Goal: Leave review/rating: Leave review/rating

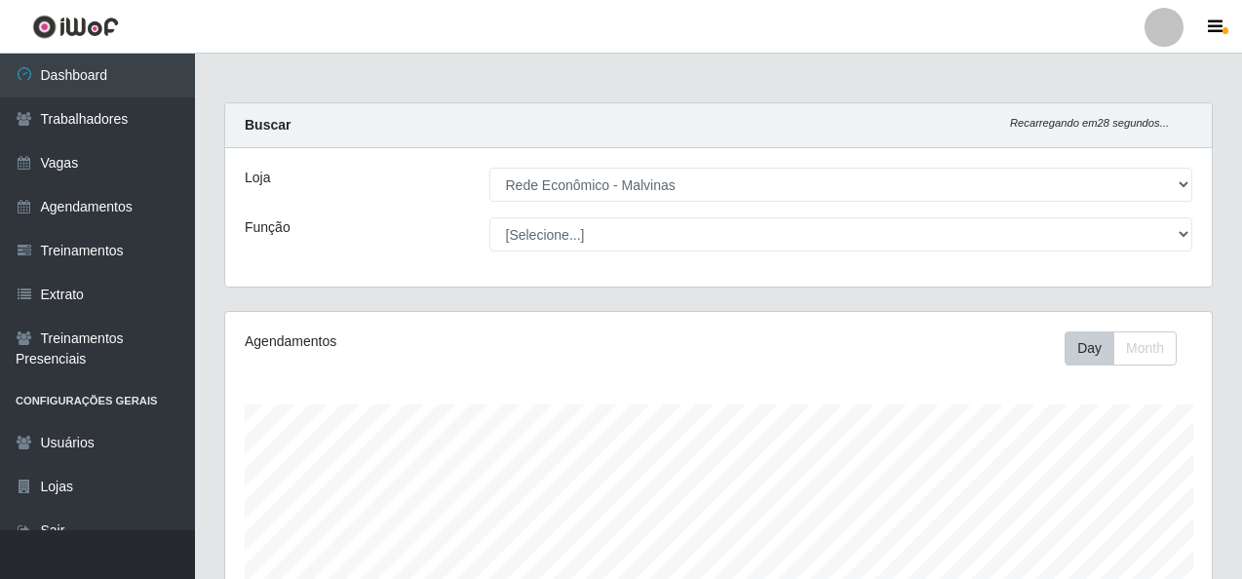
select select "194"
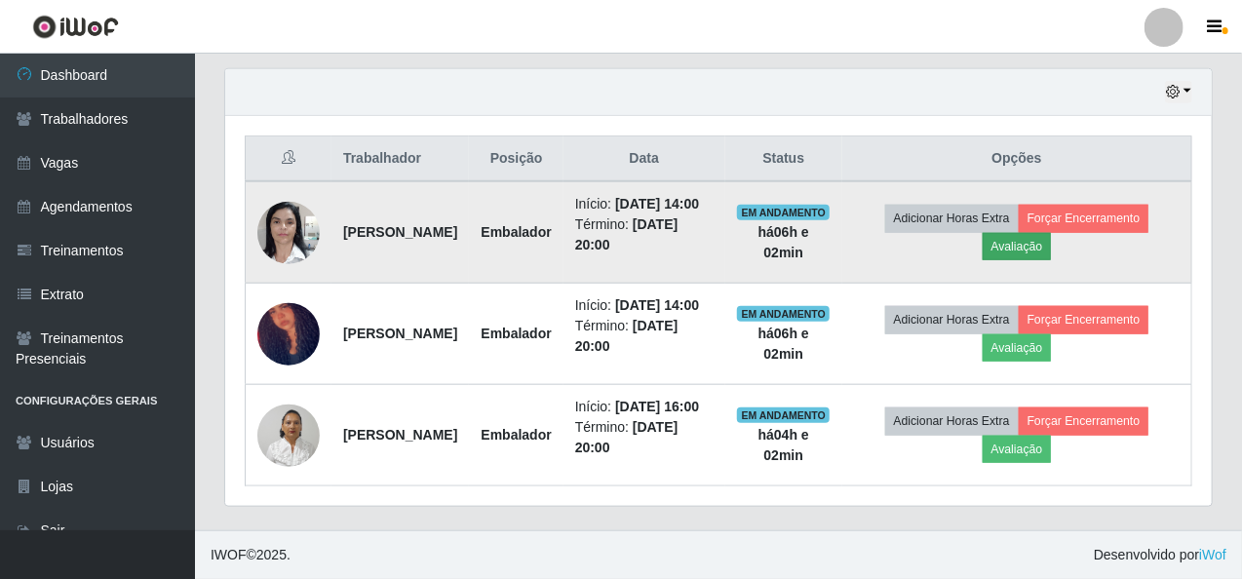
scroll to position [730, 0]
click at [1028, 233] on button "Avaliação" at bounding box center [1017, 246] width 69 height 27
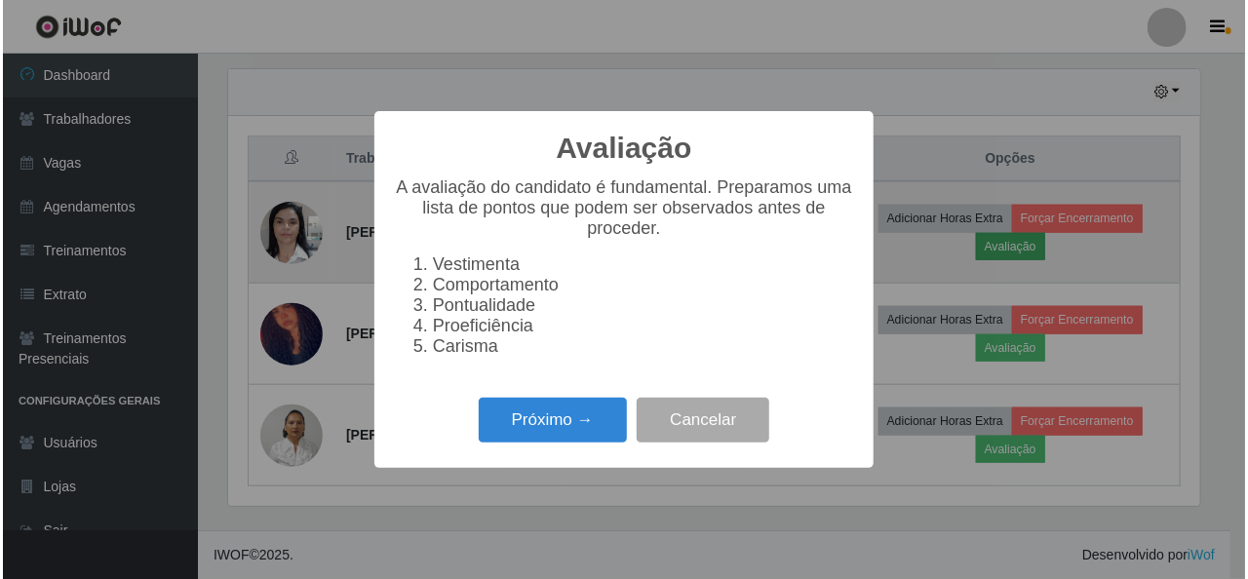
scroll to position [405, 979]
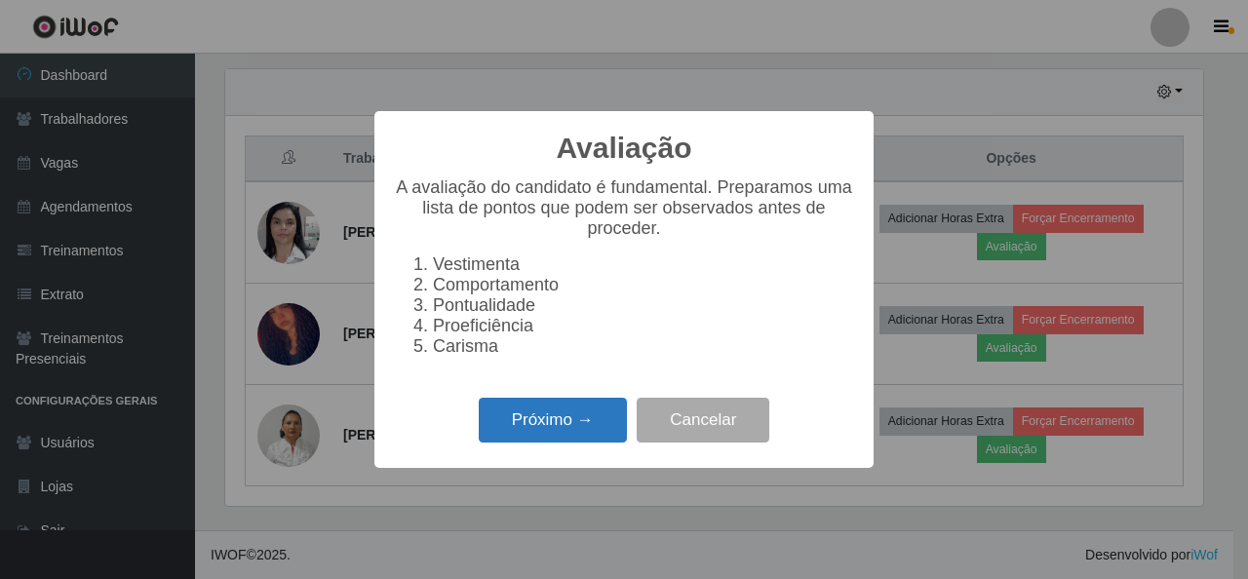
click at [538, 444] on button "Próximo →" at bounding box center [553, 421] width 148 height 46
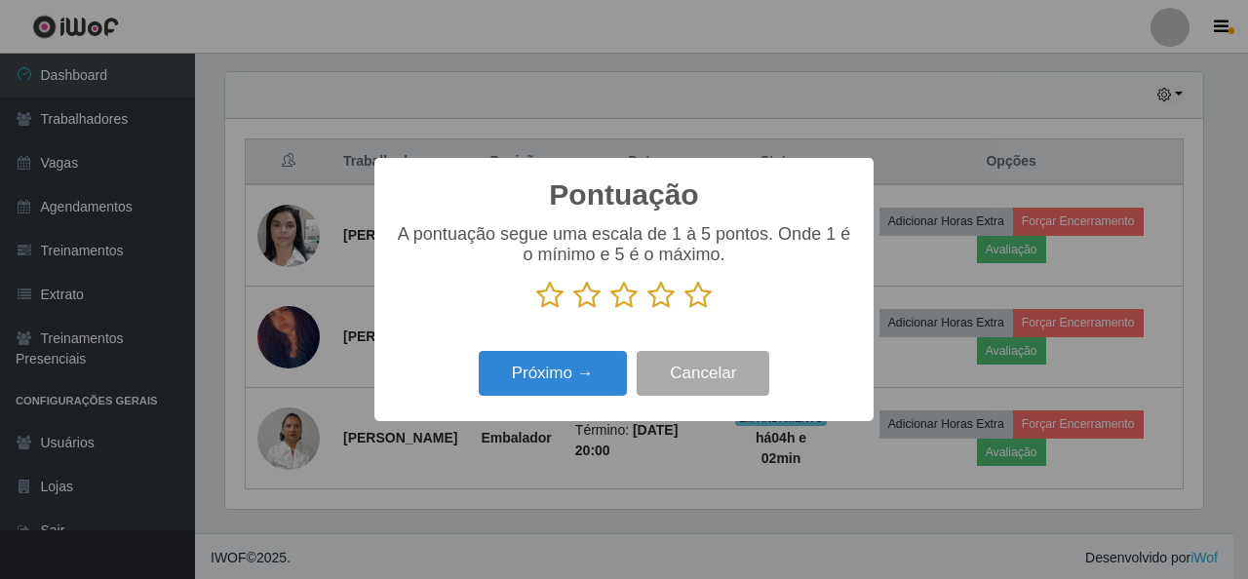
scroll to position [974440, 973866]
click at [693, 291] on icon at bounding box center [697, 295] width 27 height 29
click at [684, 310] on input "radio" at bounding box center [684, 310] width 0 height 0
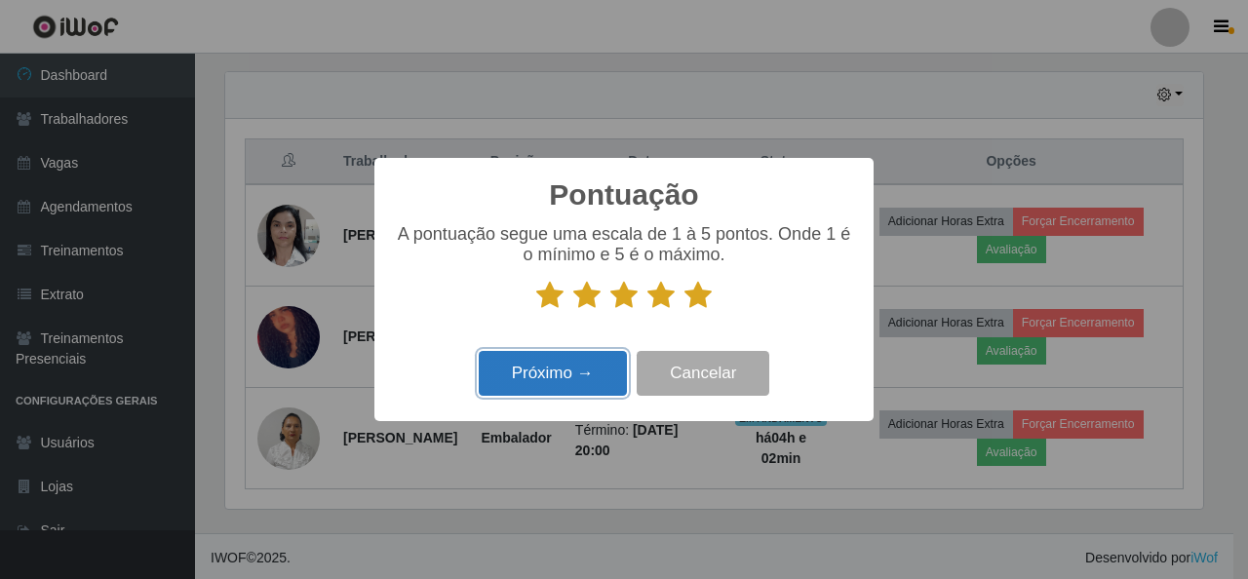
click at [589, 362] on button "Próximo →" at bounding box center [553, 374] width 148 height 46
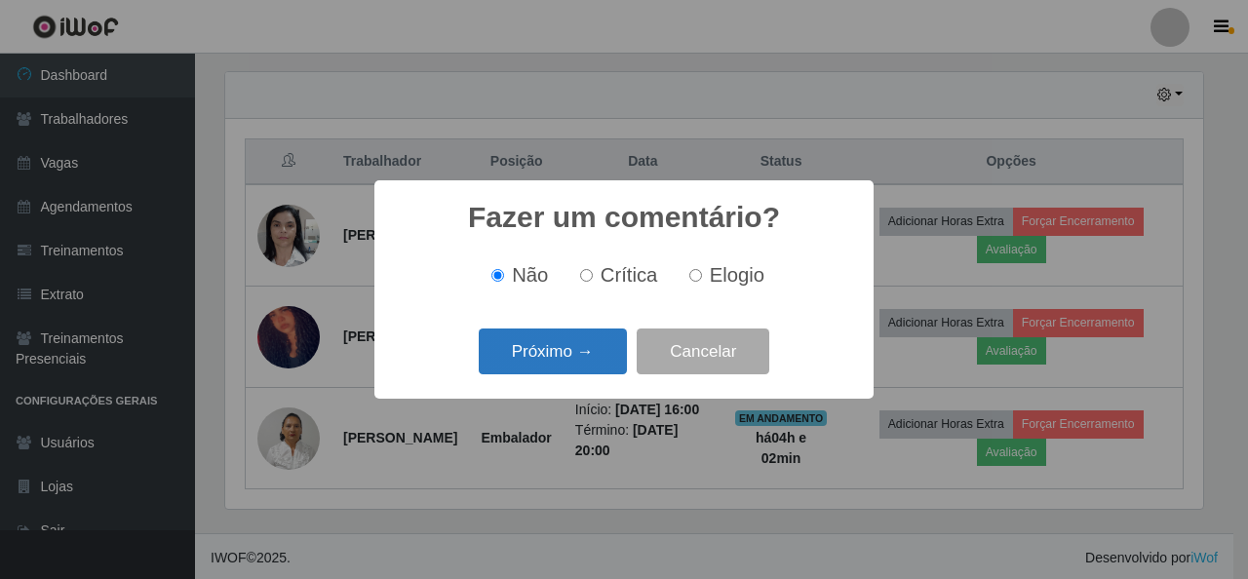
click at [567, 357] on button "Próximo →" at bounding box center [553, 352] width 148 height 46
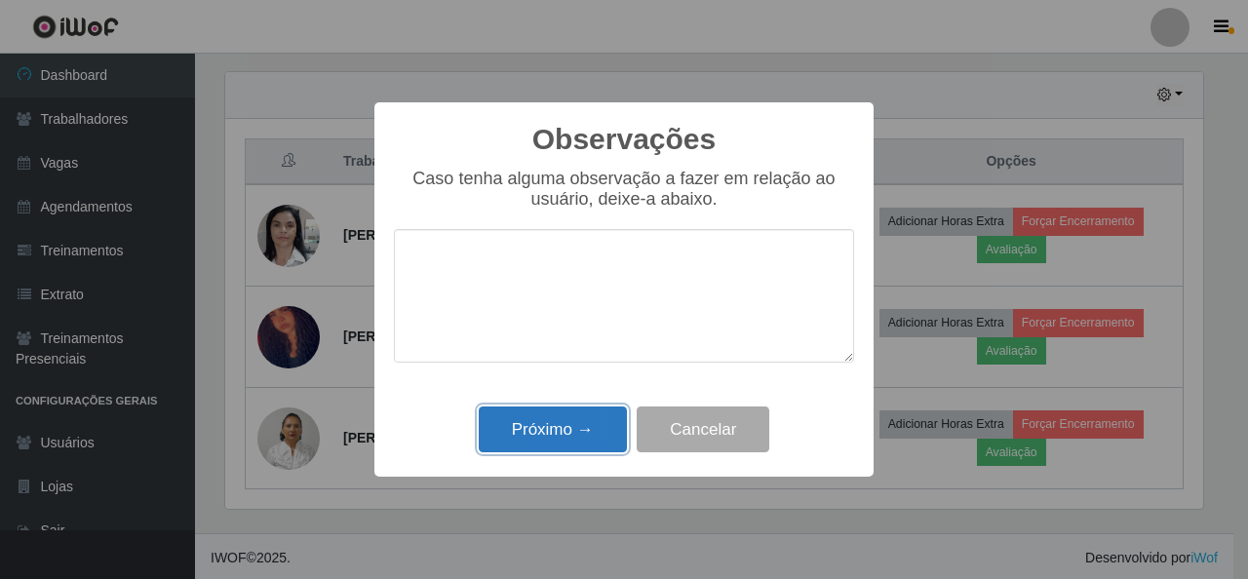
click at [571, 431] on button "Próximo →" at bounding box center [553, 430] width 148 height 46
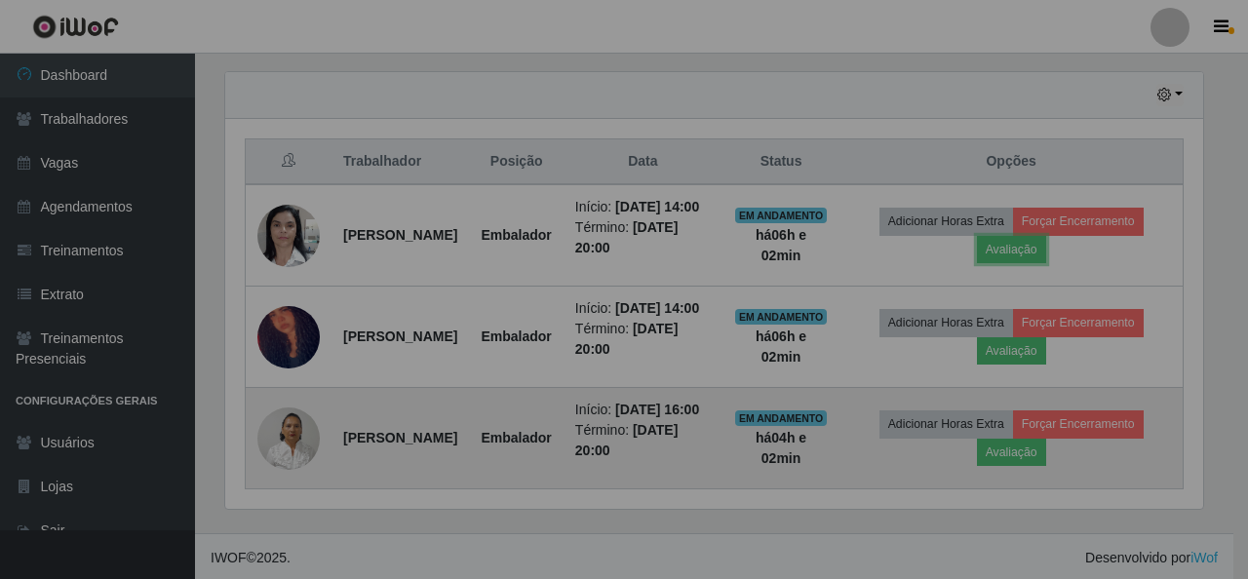
scroll to position [405, 987]
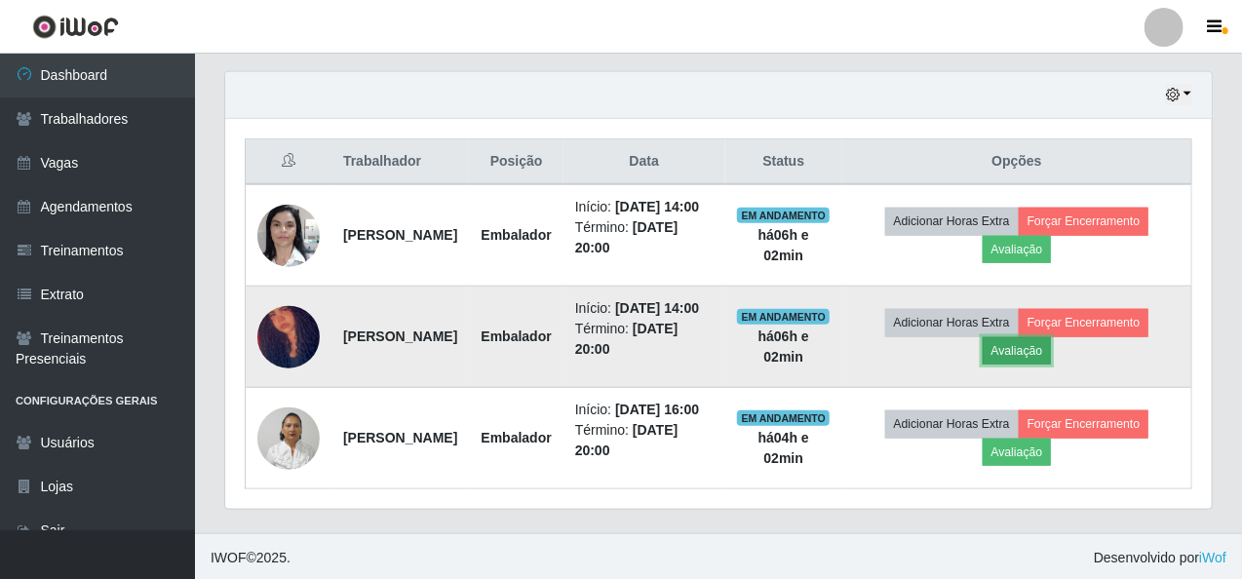
click at [1034, 365] on button "Avaliação" at bounding box center [1017, 350] width 69 height 27
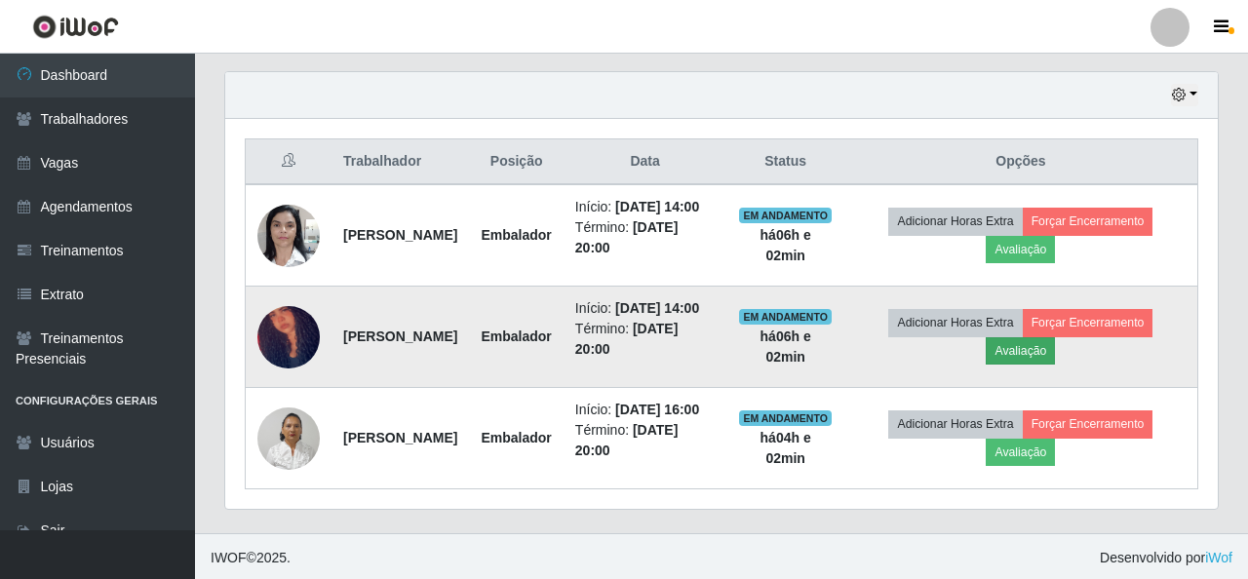
scroll to position [405, 979]
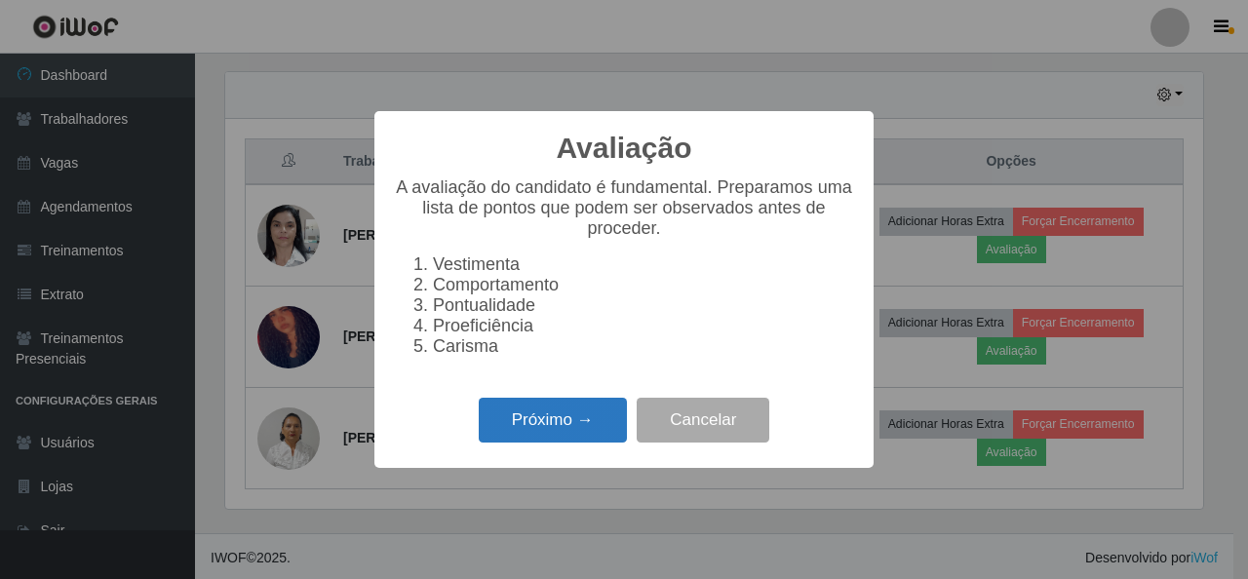
click at [589, 434] on button "Próximo →" at bounding box center [553, 421] width 148 height 46
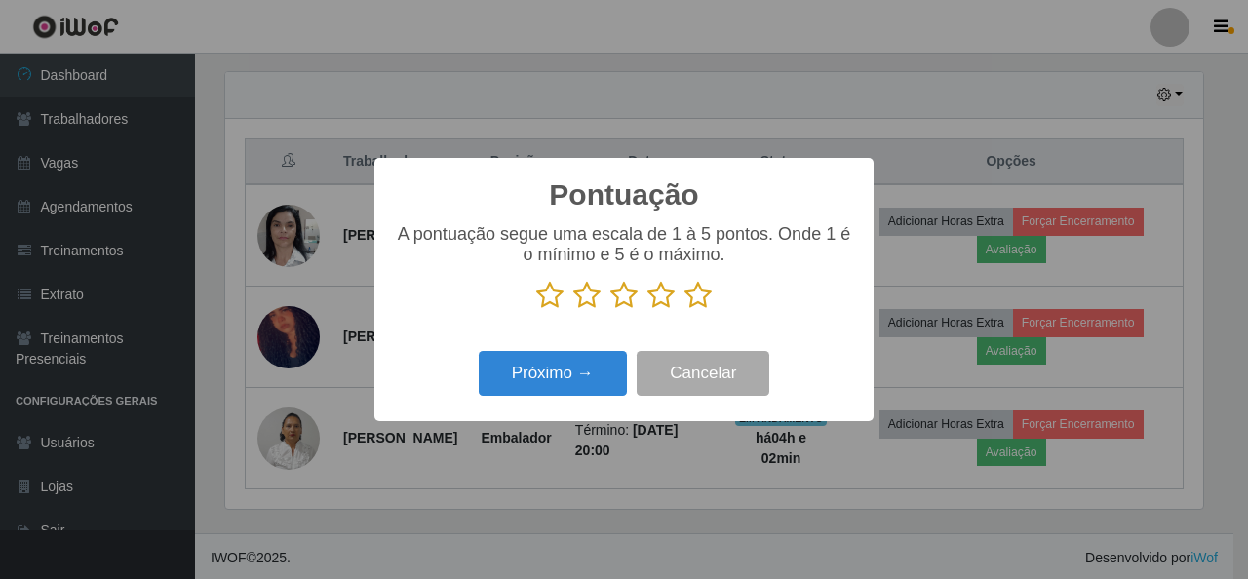
scroll to position [974440, 973866]
click at [698, 304] on icon at bounding box center [697, 295] width 27 height 29
click at [684, 310] on input "radio" at bounding box center [684, 310] width 0 height 0
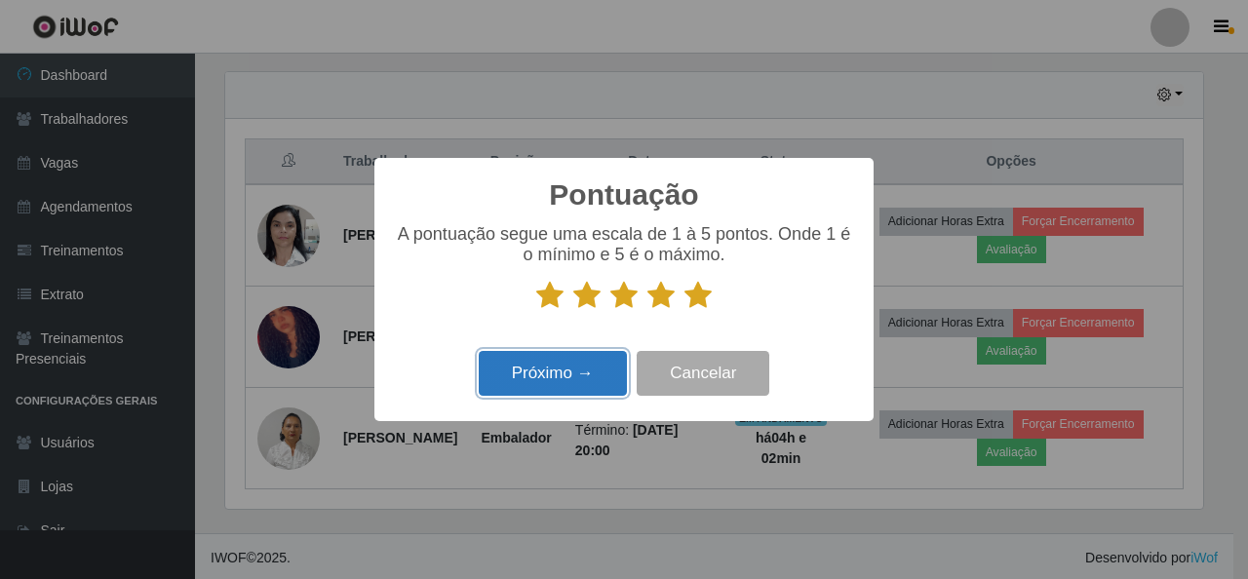
click at [604, 367] on button "Próximo →" at bounding box center [553, 374] width 148 height 46
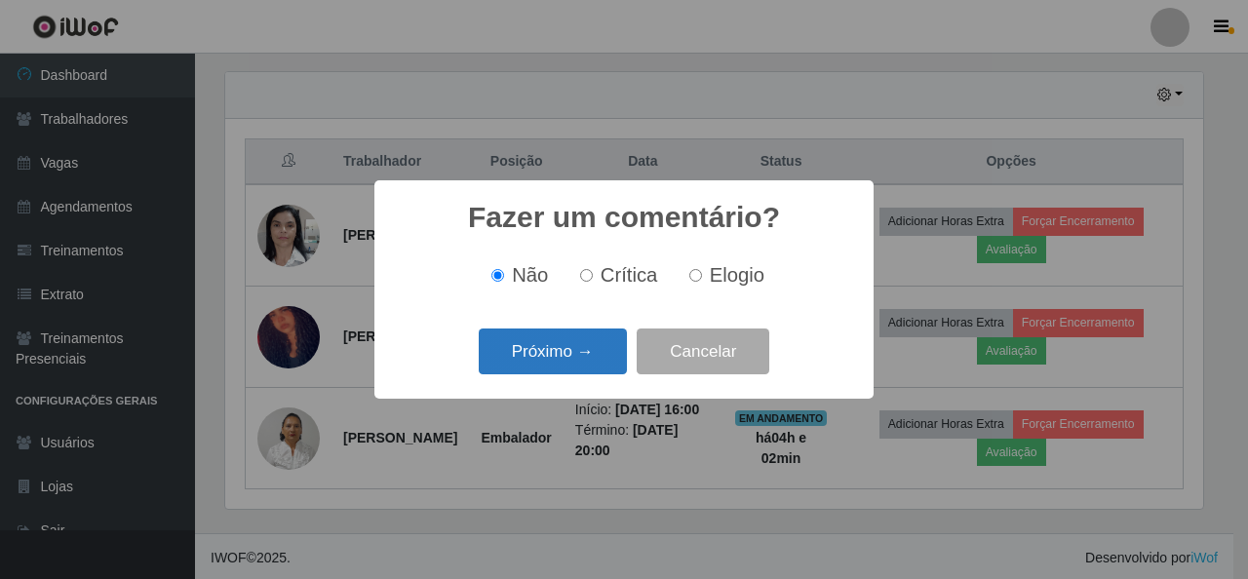
click at [559, 361] on button "Próximo →" at bounding box center [553, 352] width 148 height 46
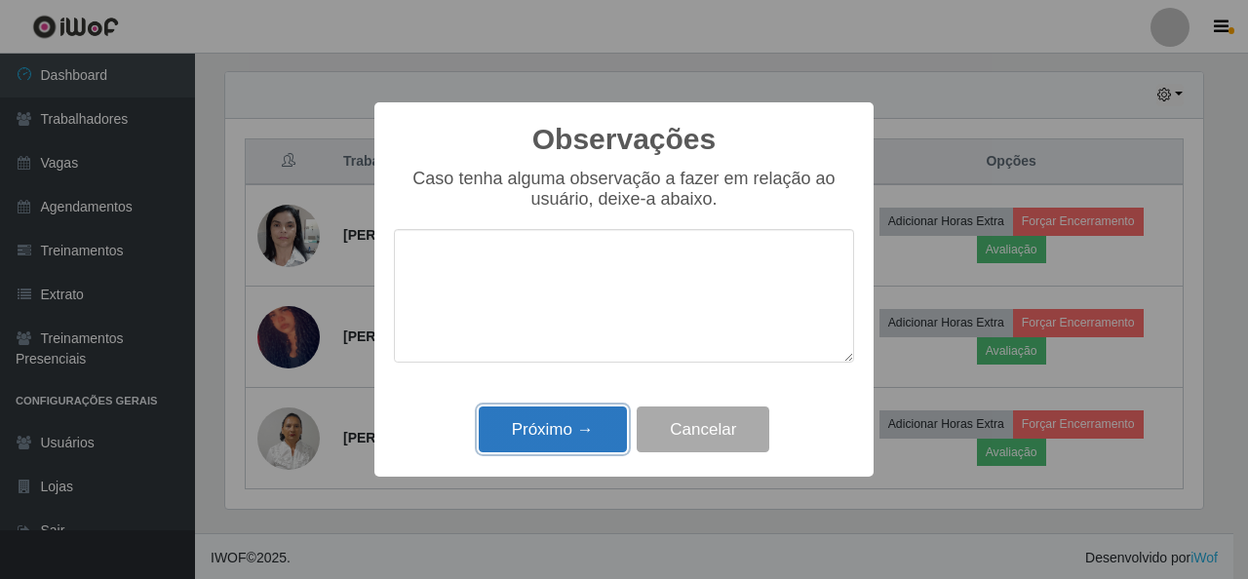
click at [562, 433] on button "Próximo →" at bounding box center [553, 430] width 148 height 46
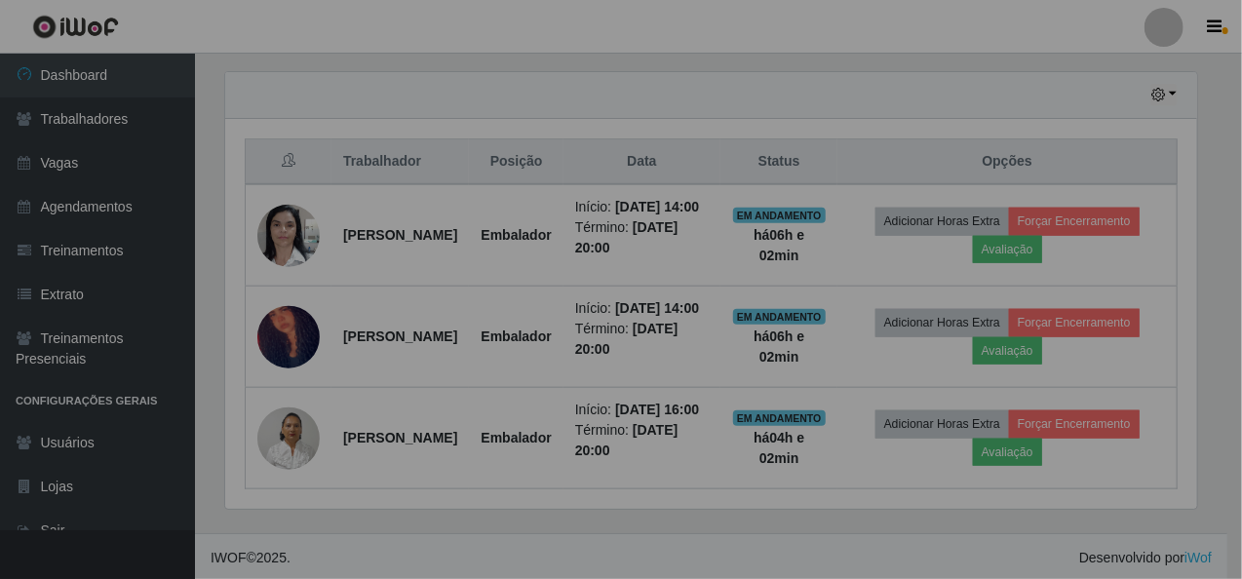
scroll to position [405, 987]
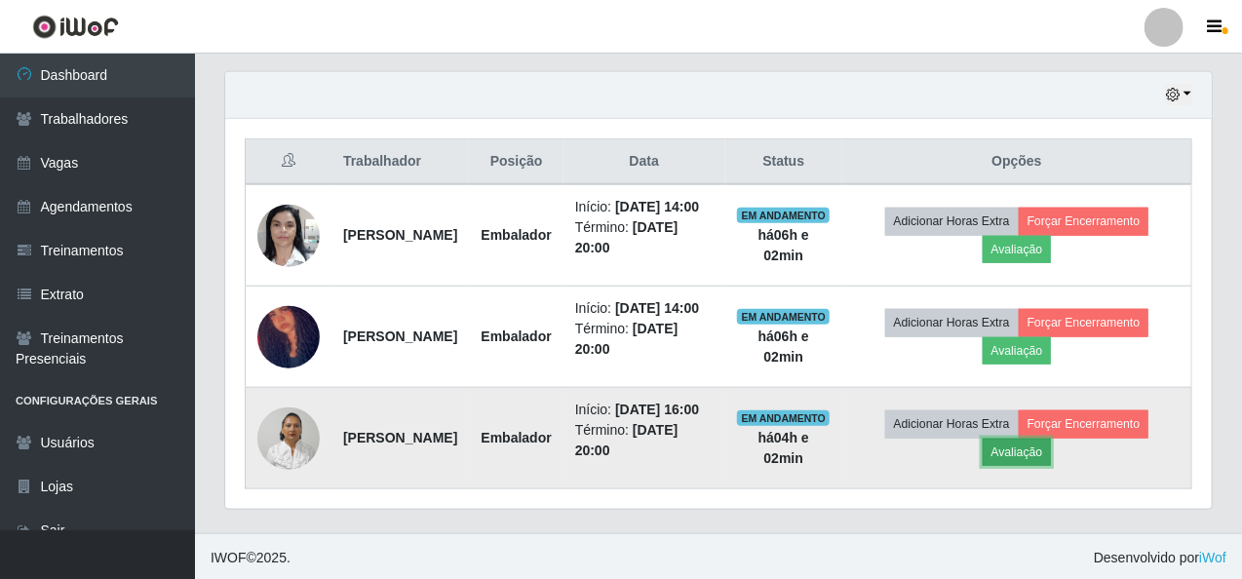
click at [1018, 466] on button "Avaliação" at bounding box center [1017, 452] width 69 height 27
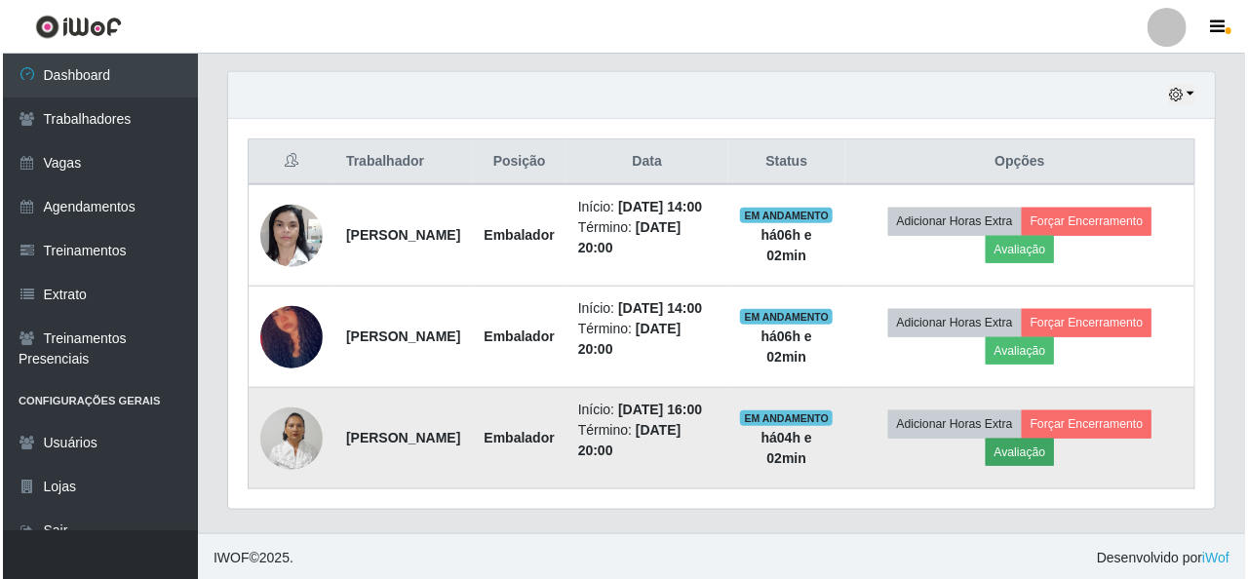
scroll to position [405, 979]
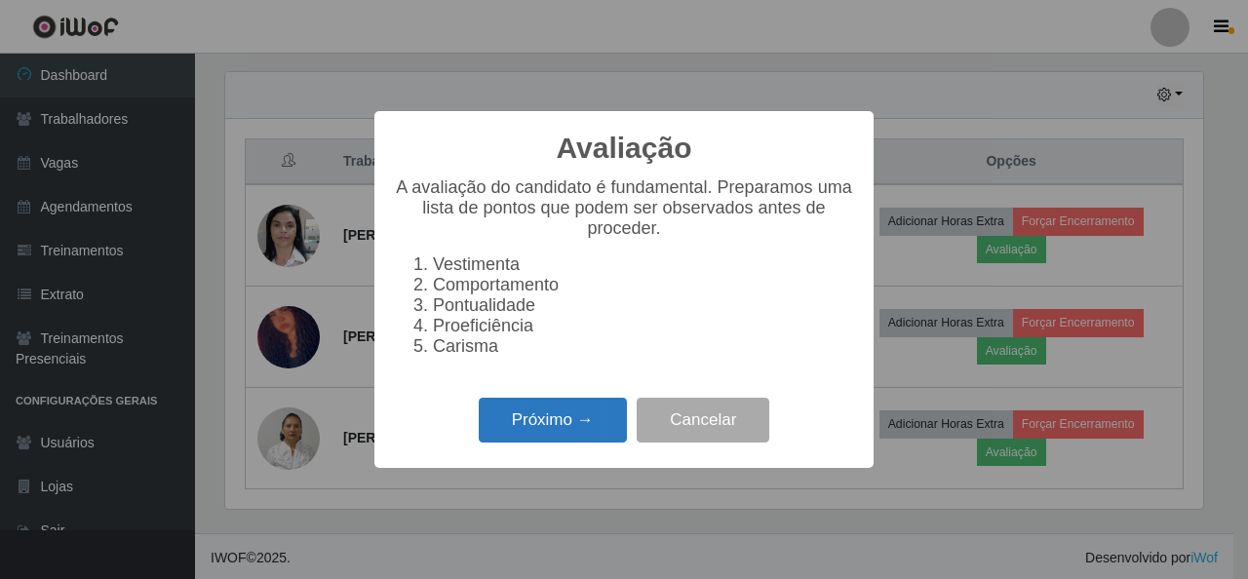
click at [554, 440] on button "Próximo →" at bounding box center [553, 421] width 148 height 46
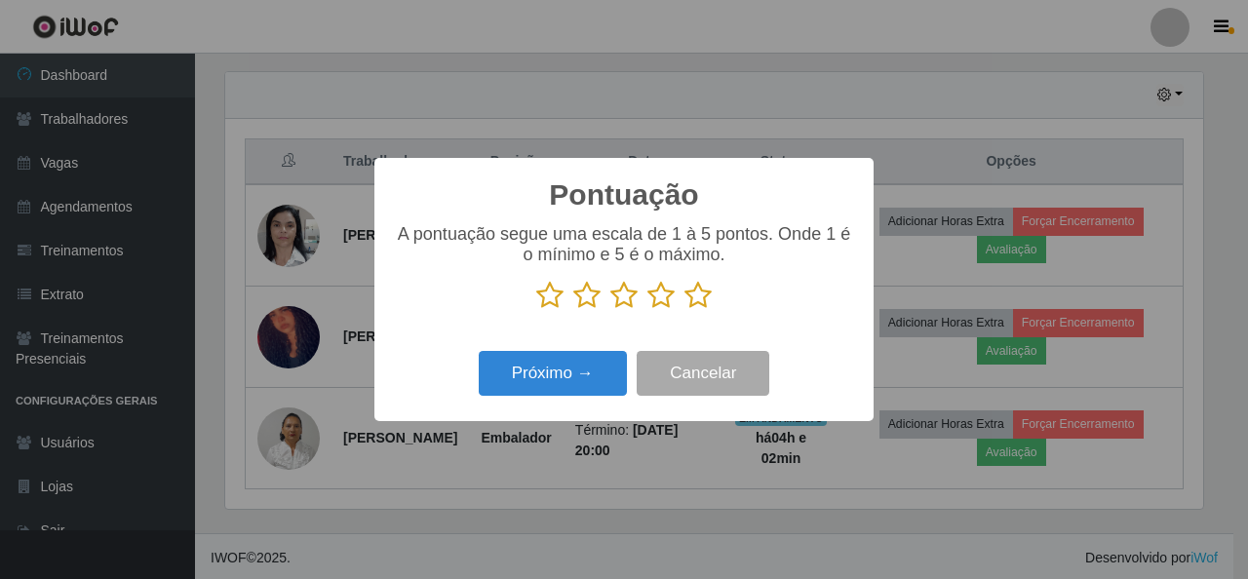
scroll to position [974440, 973866]
click at [696, 291] on icon at bounding box center [697, 295] width 27 height 29
click at [684, 310] on input "radio" at bounding box center [684, 310] width 0 height 0
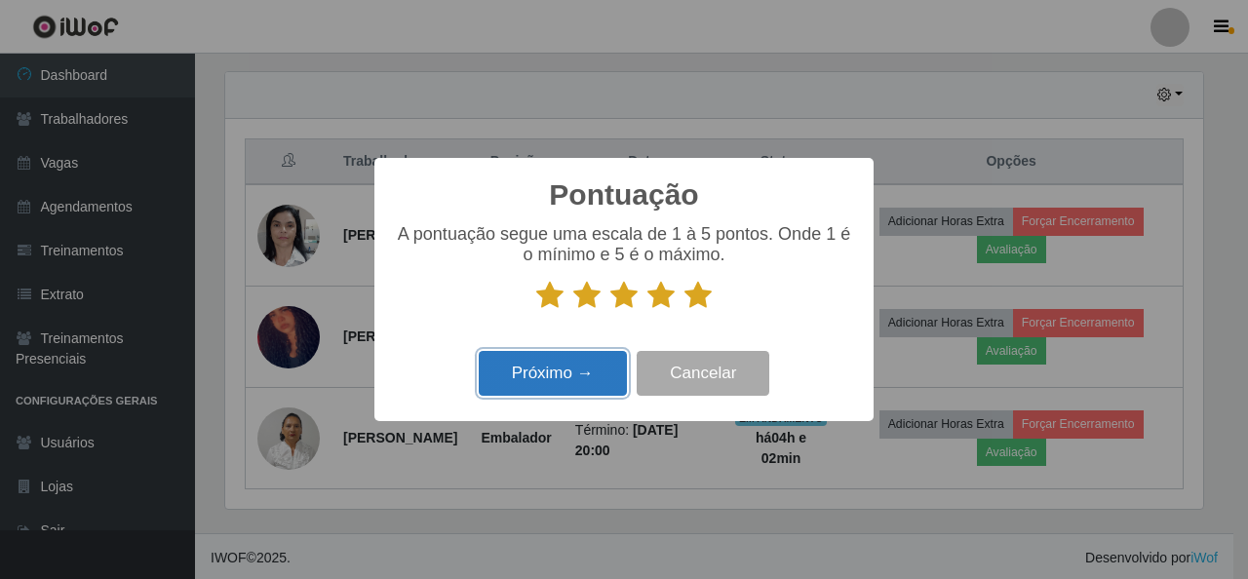
click at [538, 389] on button "Próximo →" at bounding box center [553, 374] width 148 height 46
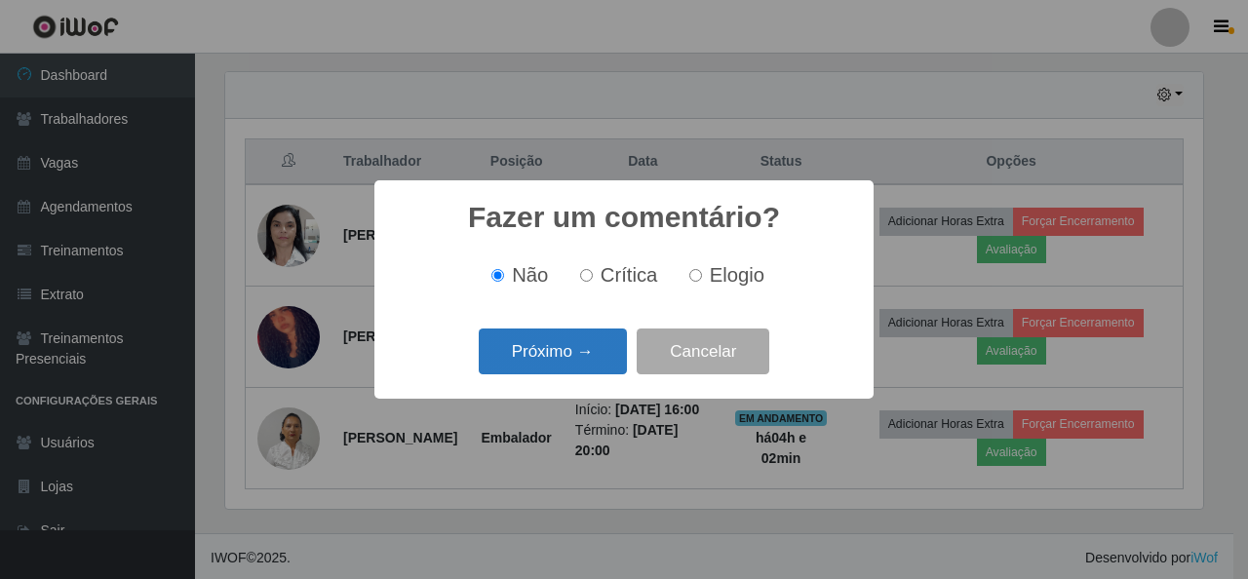
click at [571, 353] on button "Próximo →" at bounding box center [553, 352] width 148 height 46
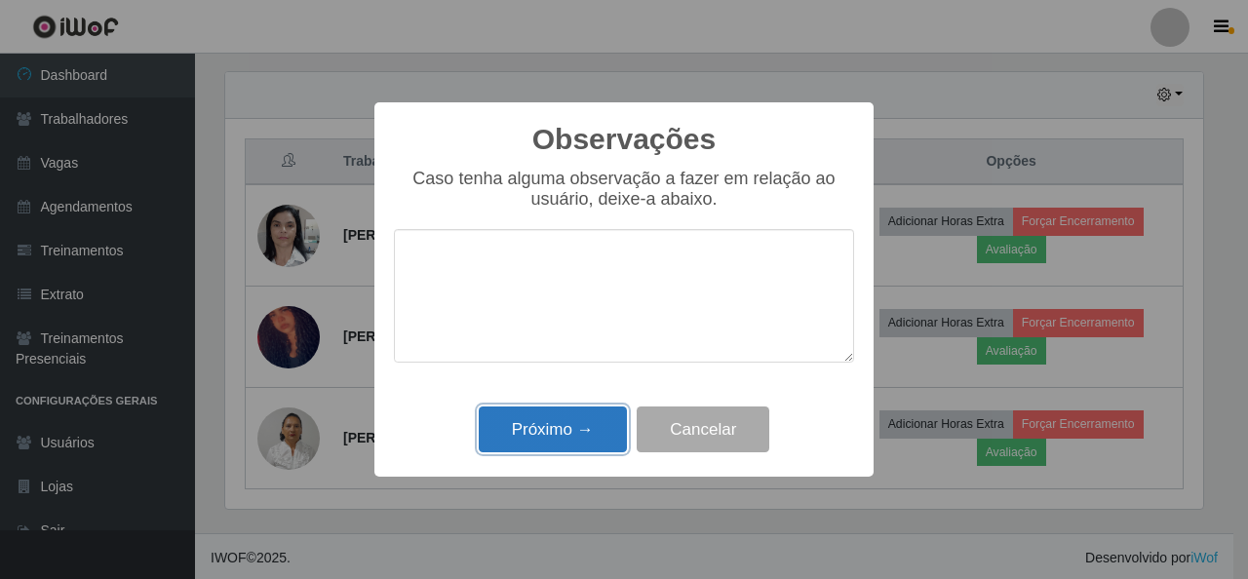
click at [569, 426] on button "Próximo →" at bounding box center [553, 430] width 148 height 46
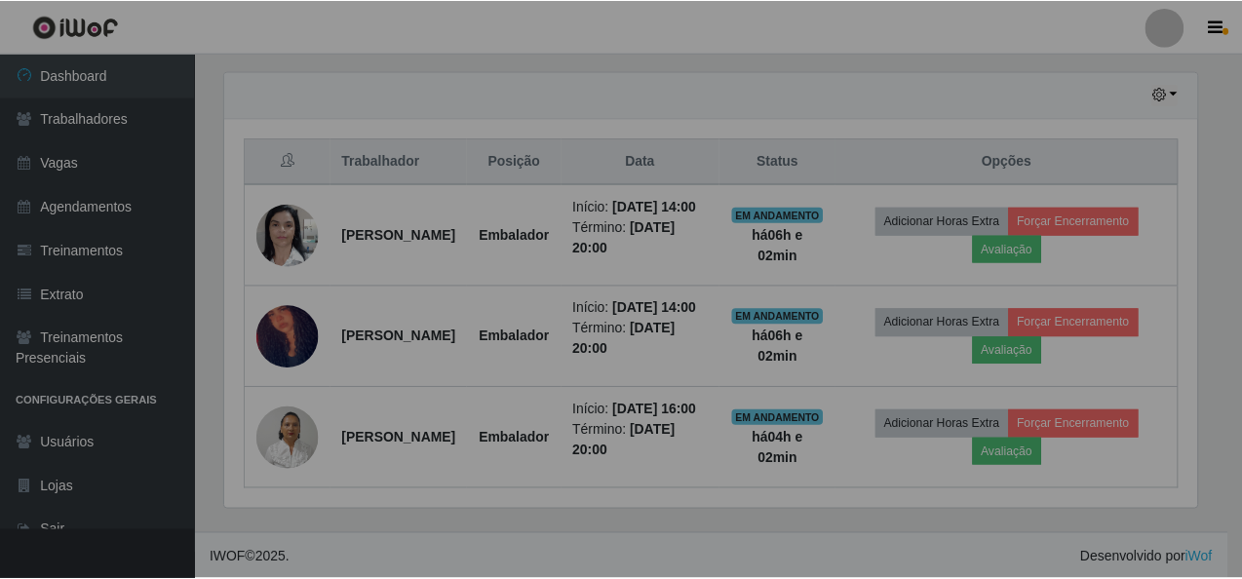
scroll to position [405, 987]
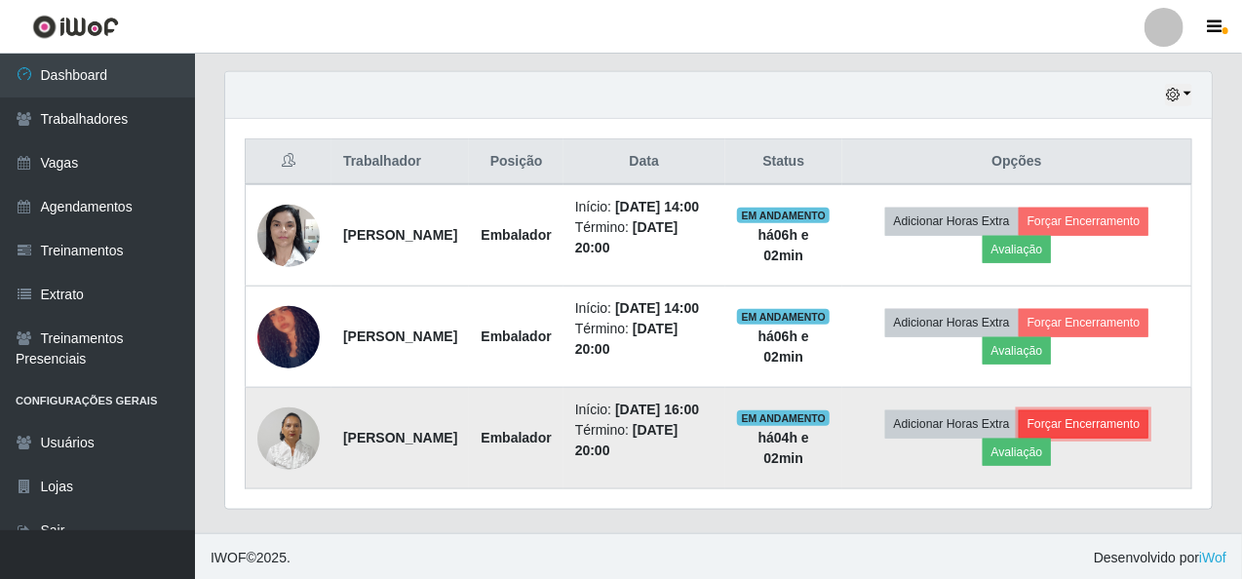
click at [1111, 438] on button "Forçar Encerramento" at bounding box center [1084, 423] width 131 height 27
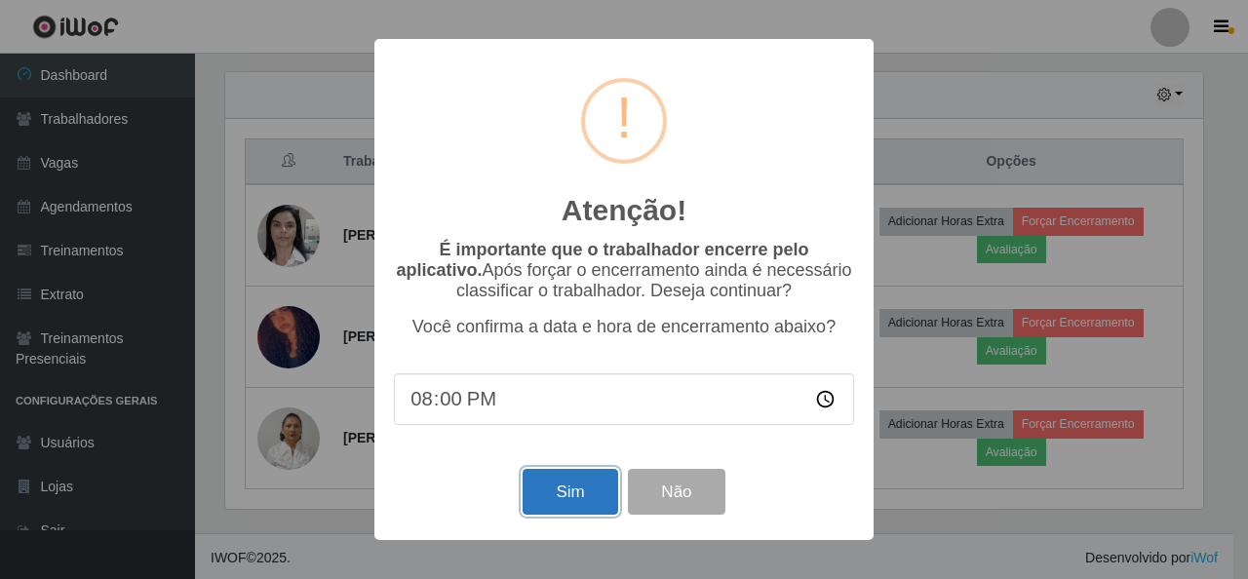
click at [569, 504] on button "Sim" at bounding box center [570, 492] width 95 height 46
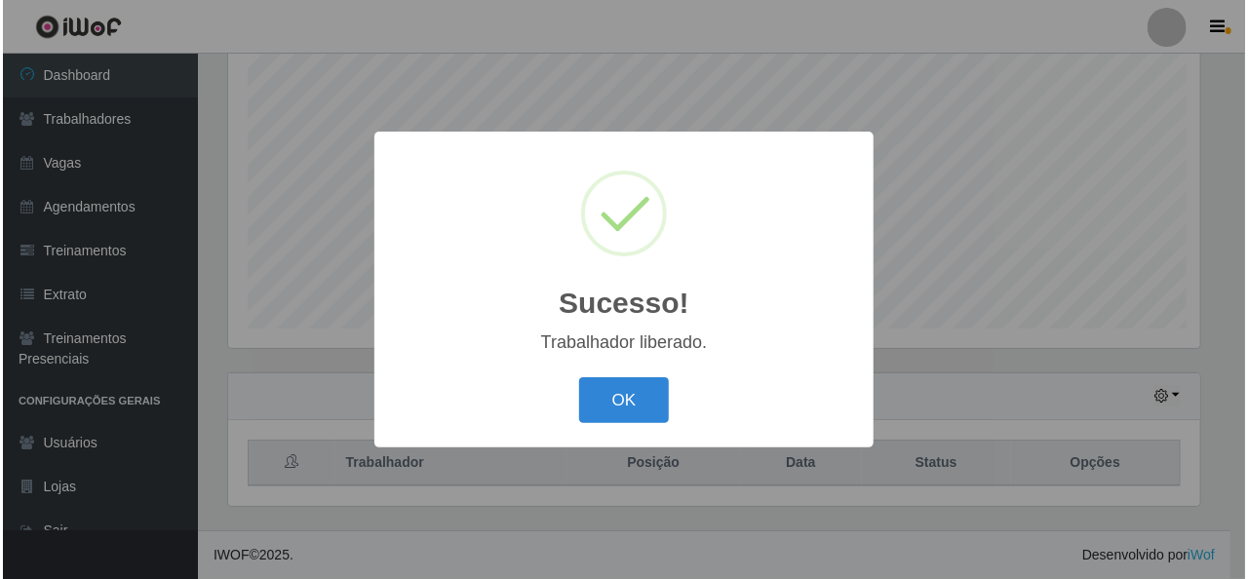
scroll to position [0, 0]
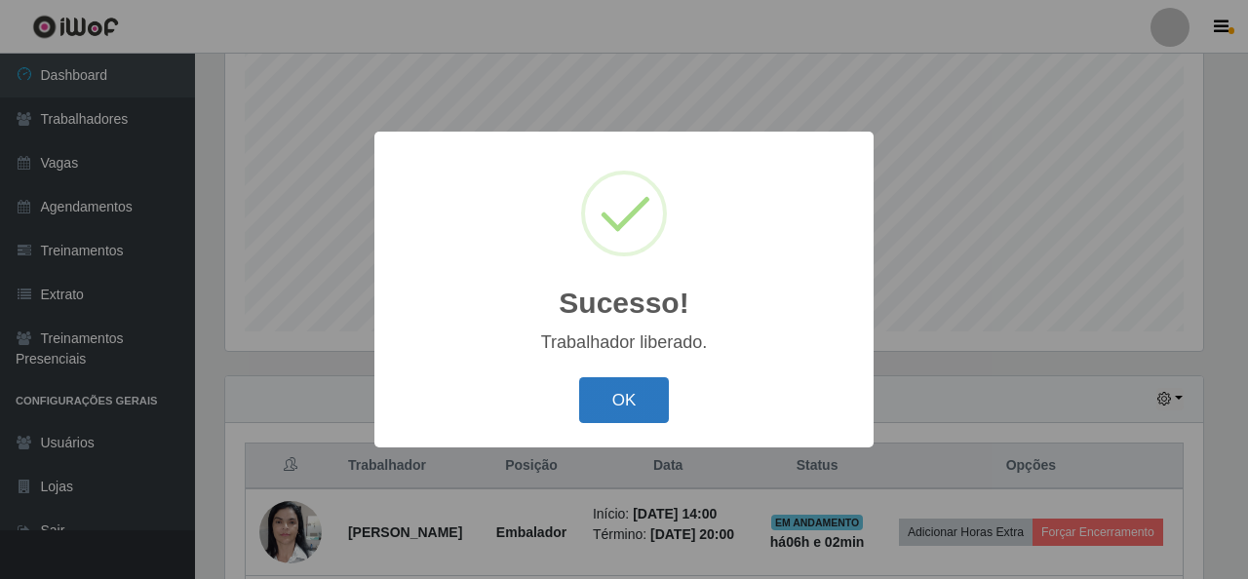
click at [616, 397] on button "OK" at bounding box center [624, 400] width 91 height 46
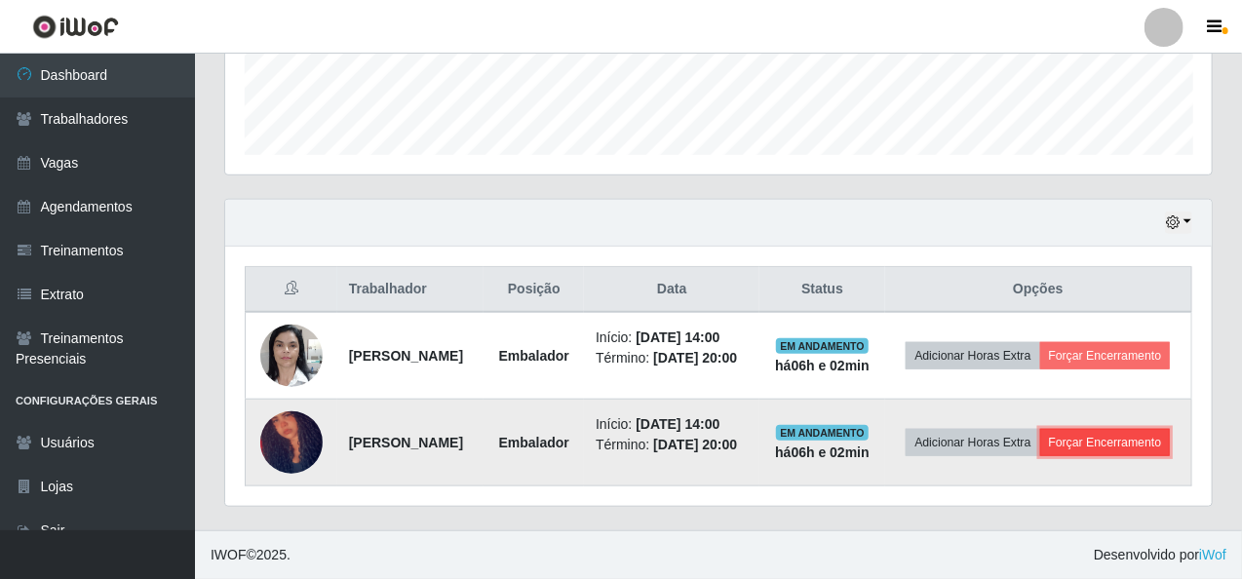
click at [1040, 447] on button "Forçar Encerramento" at bounding box center [1105, 442] width 131 height 27
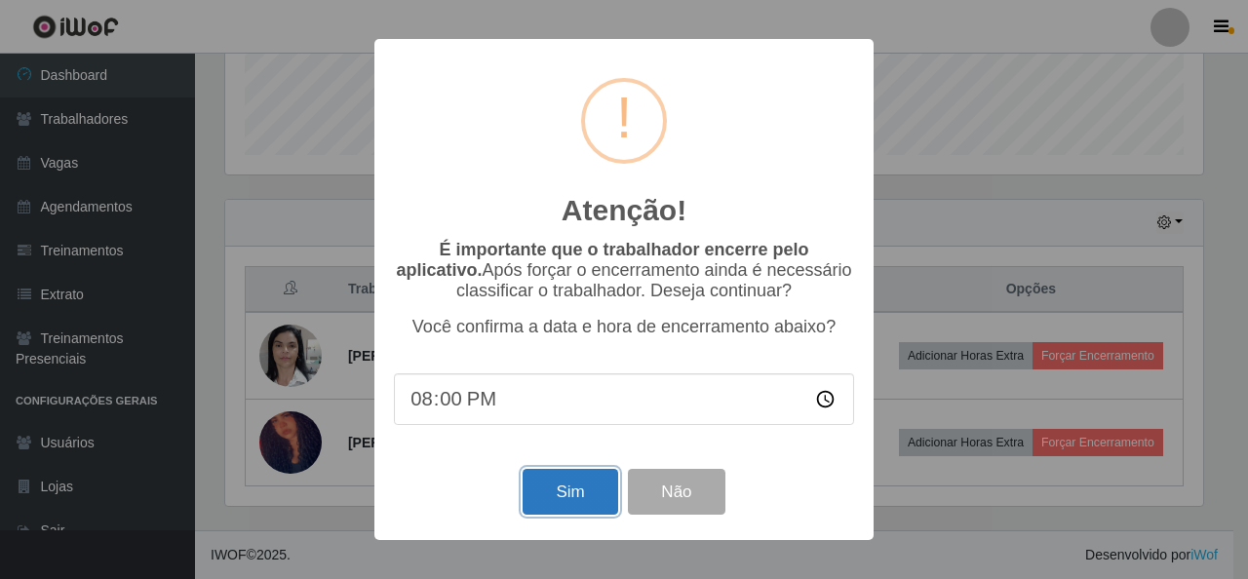
click at [576, 504] on button "Sim" at bounding box center [570, 492] width 95 height 46
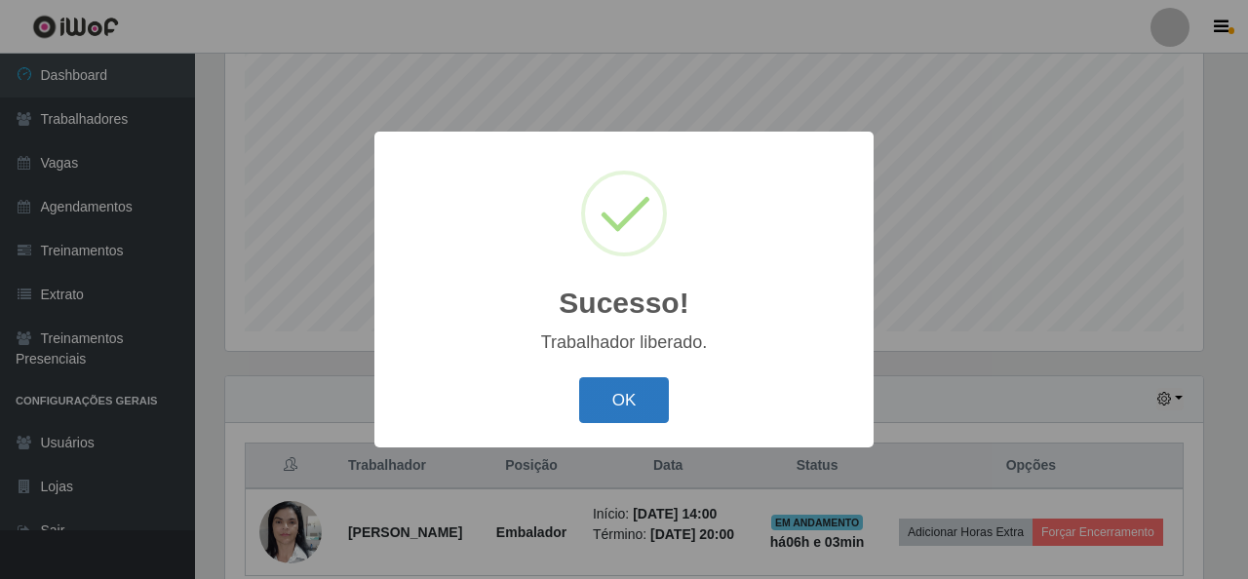
click at [613, 379] on button "OK" at bounding box center [624, 400] width 91 height 46
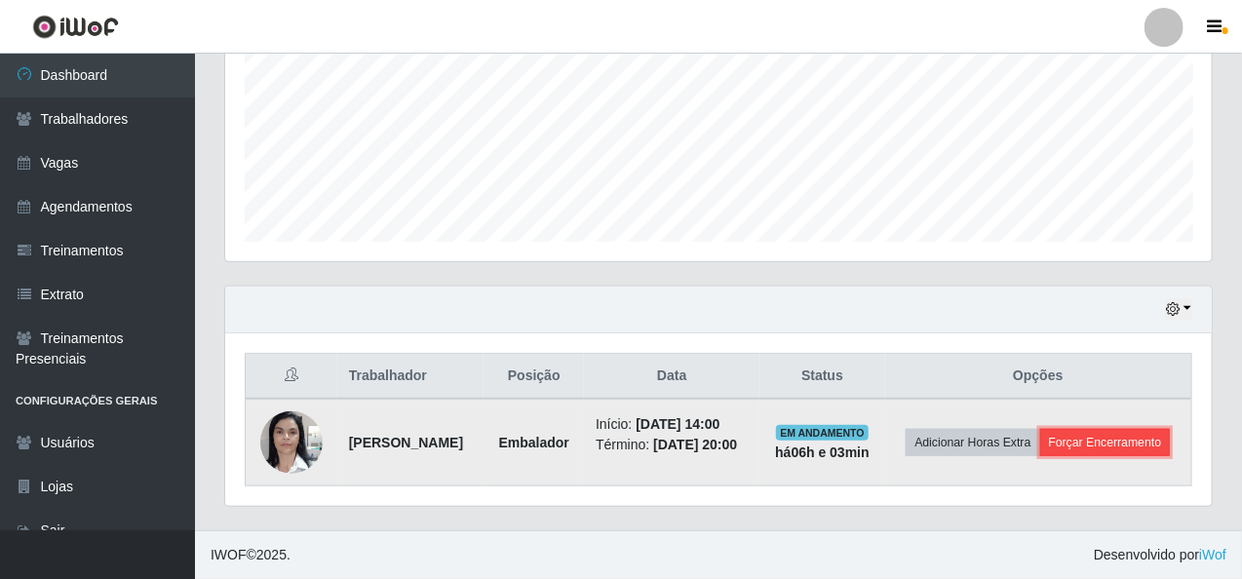
click at [1051, 446] on button "Forçar Encerramento" at bounding box center [1105, 442] width 131 height 27
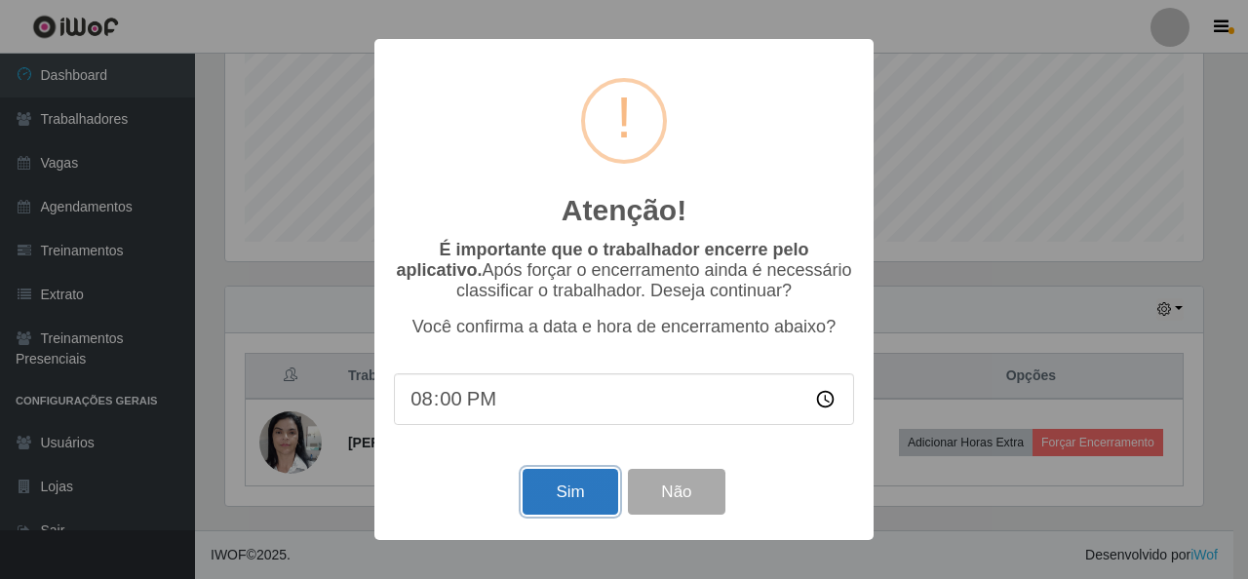
click at [557, 504] on button "Sim" at bounding box center [570, 492] width 95 height 46
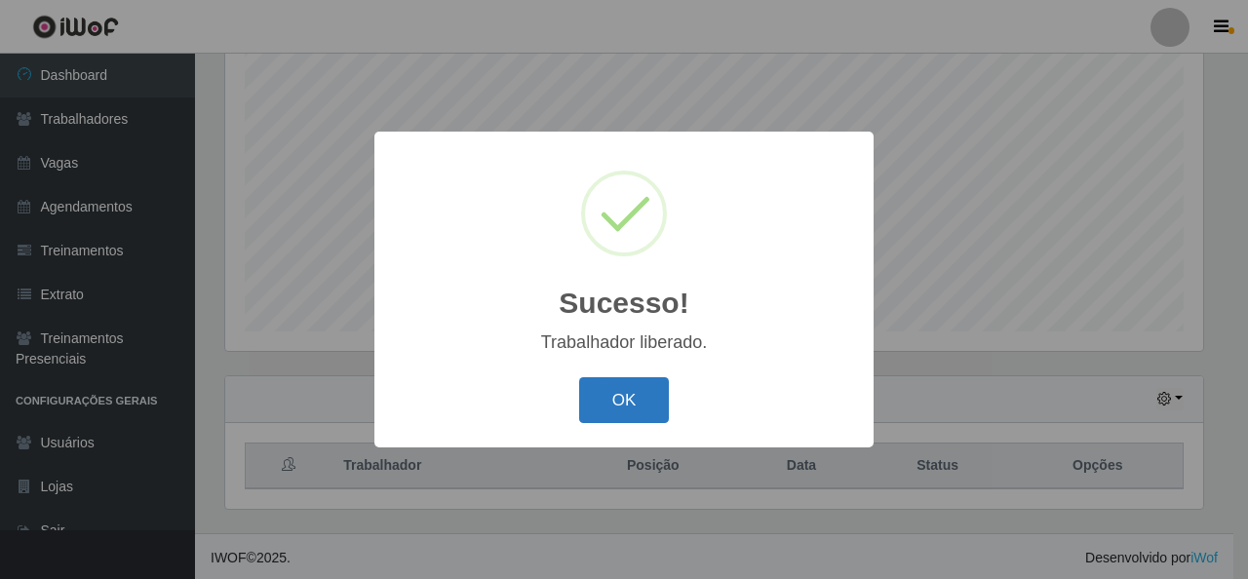
click at [598, 396] on button "OK" at bounding box center [624, 400] width 91 height 46
